Goal: Task Accomplishment & Management: Manage account settings

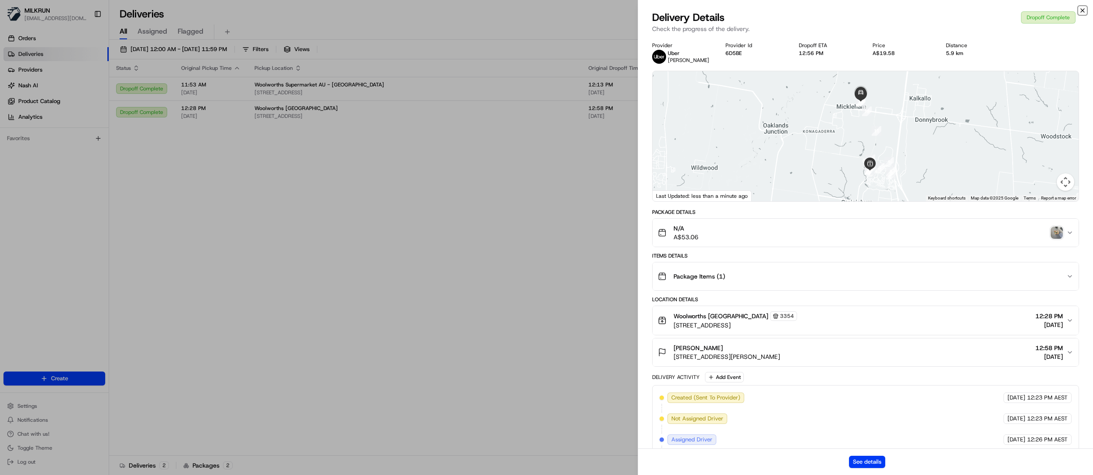
click at [1082, 9] on icon "button" at bounding box center [1082, 10] width 7 height 7
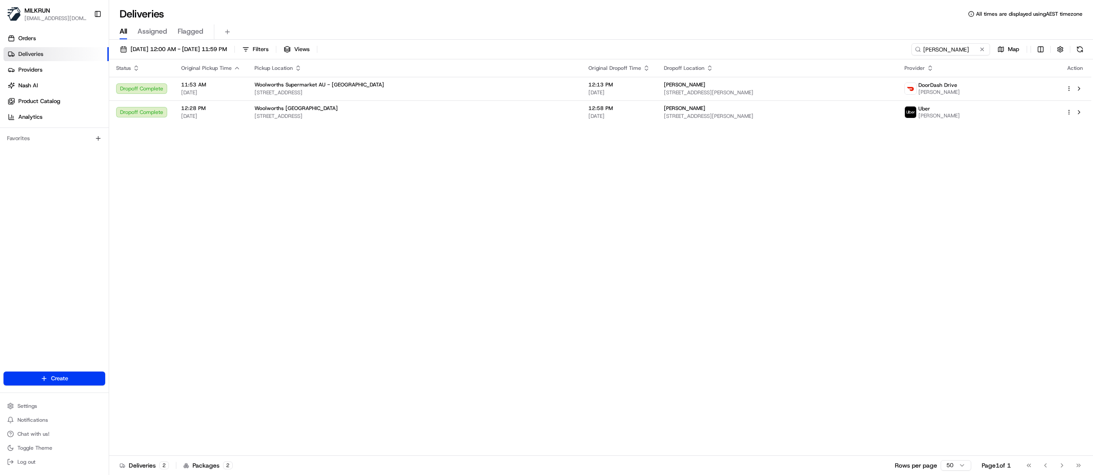
click at [39, 56] on span "Deliveries" at bounding box center [30, 54] width 25 height 8
click at [981, 50] on button at bounding box center [982, 49] width 9 height 9
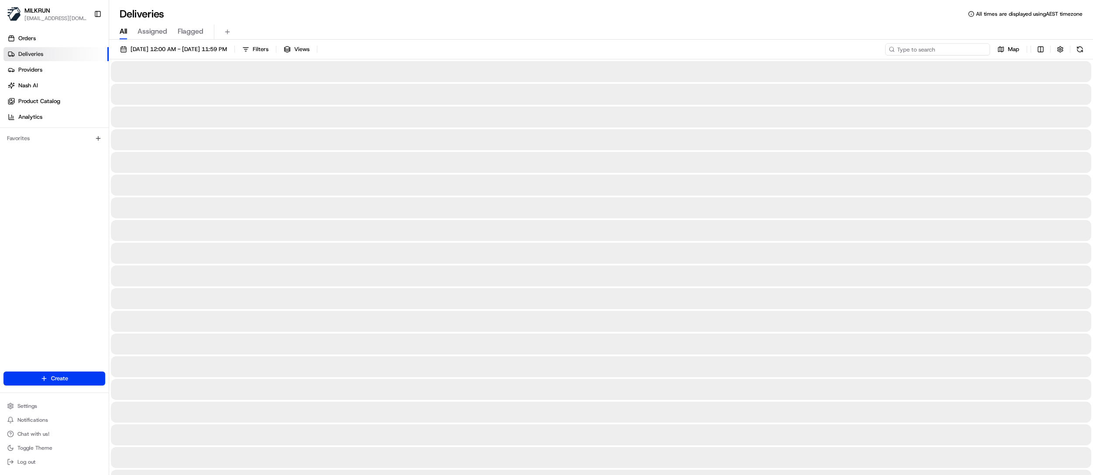
click at [964, 52] on input at bounding box center [937, 49] width 105 height 12
paste input "a3224d43-81bc-4aaa-893a-0f252c5d00cf"
type input "a3224d43-81bc-4aaa-893a-0f252c5d00cf"
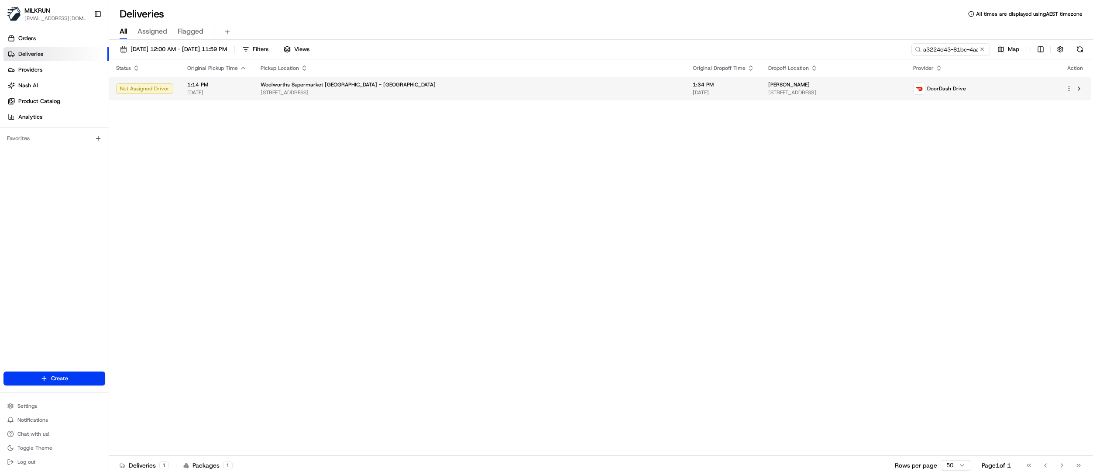
click at [768, 89] on span "[STREET_ADDRESS]" at bounding box center [833, 92] width 131 height 7
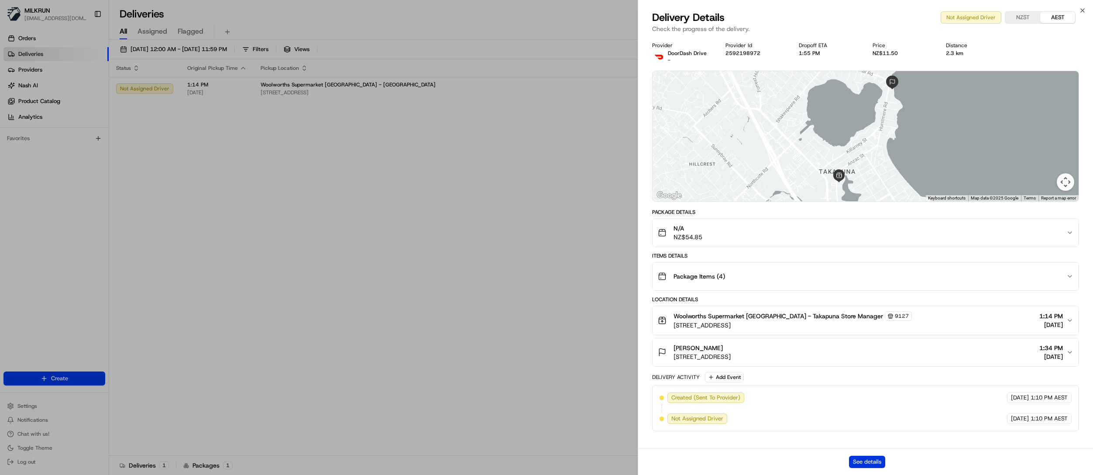
click at [865, 462] on button "See details" at bounding box center [867, 462] width 36 height 12
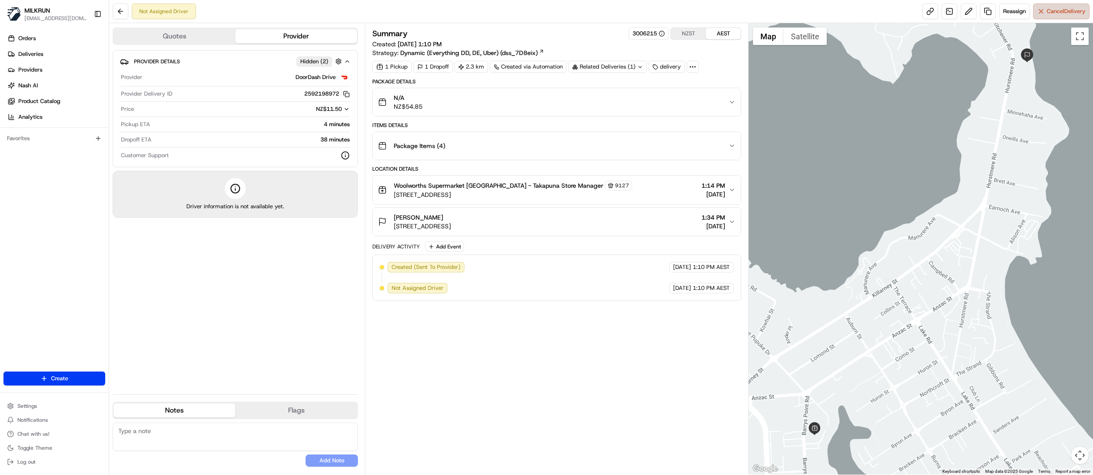
click at [1054, 14] on span "Cancel Delivery" at bounding box center [1066, 11] width 39 height 8
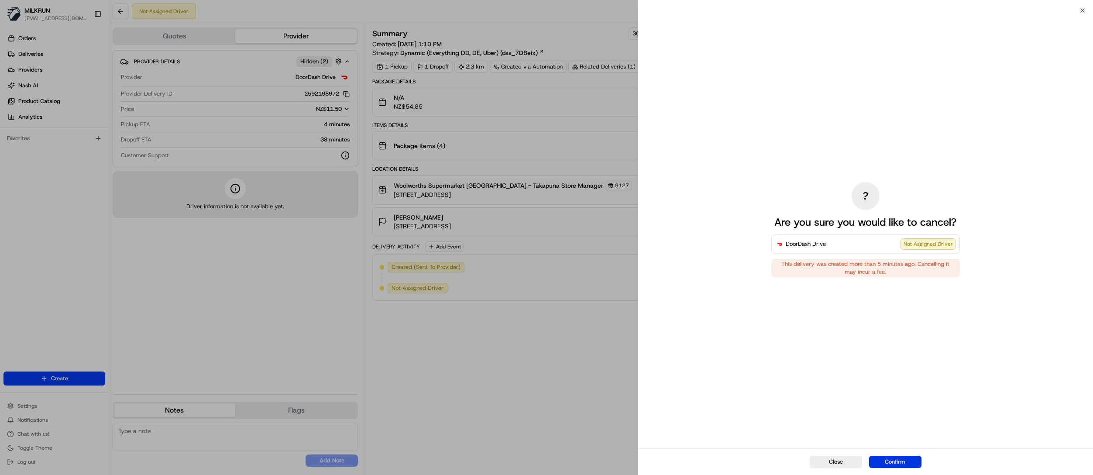
click at [900, 462] on button "Confirm" at bounding box center [895, 462] width 52 height 12
